Goal: Book appointment/travel/reservation

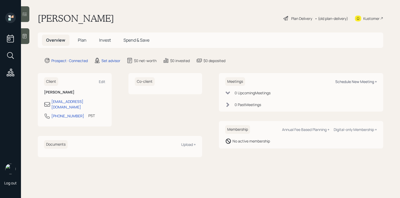
click at [342, 79] on div "Schedule New Meeting +" at bounding box center [356, 81] width 42 height 5
select select "round-[PERSON_NAME]"
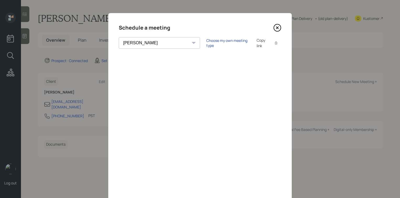
click at [206, 43] on div "Choose my own meeting type" at bounding box center [228, 43] width 44 height 10
click at [276, 29] on icon at bounding box center [278, 28] width 8 height 8
